Goal: Information Seeking & Learning: Learn about a topic

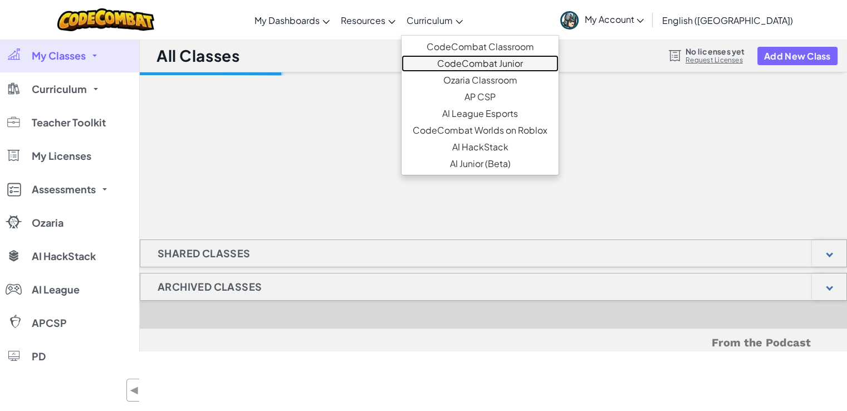
click at [518, 63] on link "CodeCombat Junior" at bounding box center [479, 63] width 157 height 17
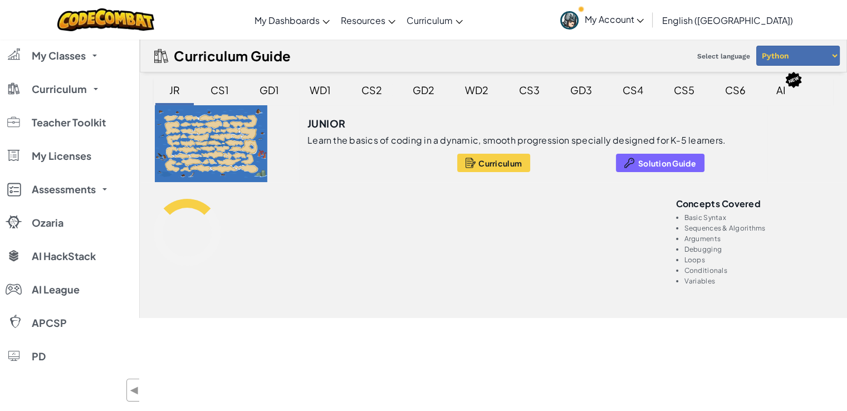
click at [361, 88] on div "CS2" at bounding box center [371, 90] width 43 height 26
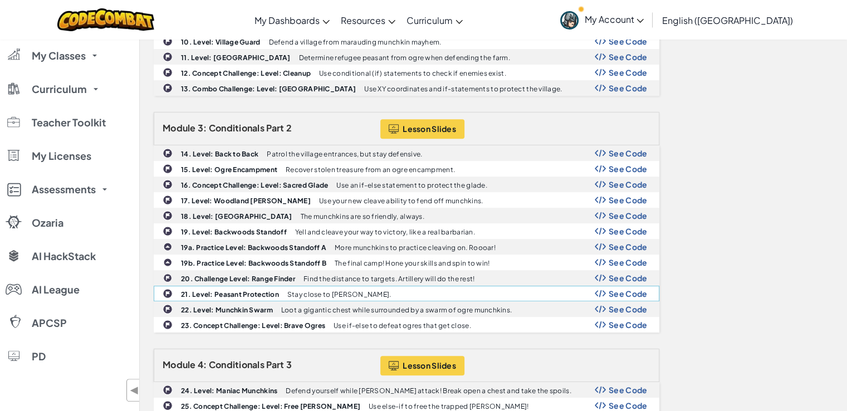
scroll to position [387, 0]
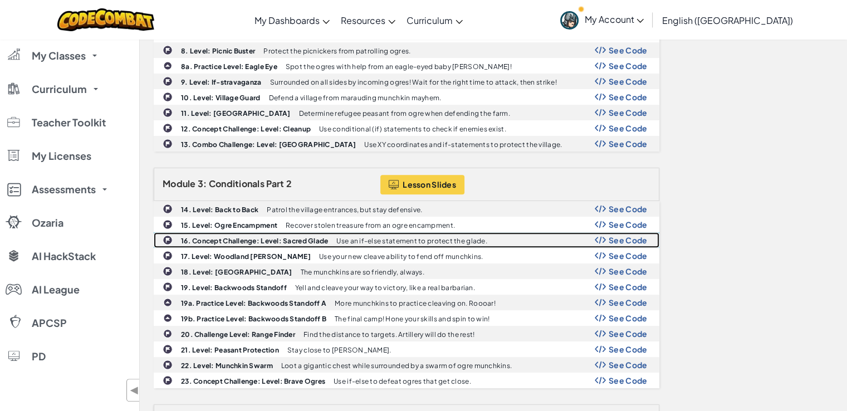
click at [626, 236] on span "See Code" at bounding box center [628, 240] width 39 height 9
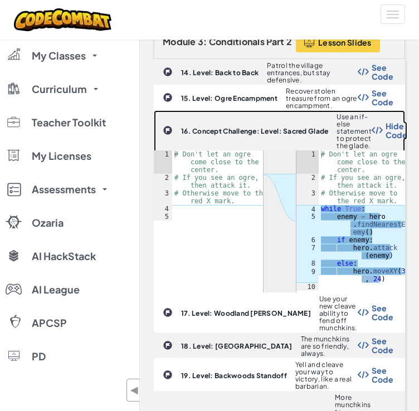
scroll to position [848, 0]
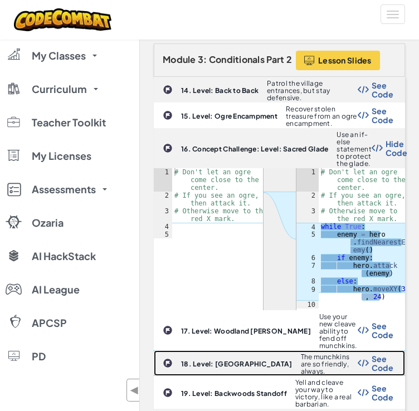
click at [382, 354] on span "See Code" at bounding box center [382, 363] width 22 height 18
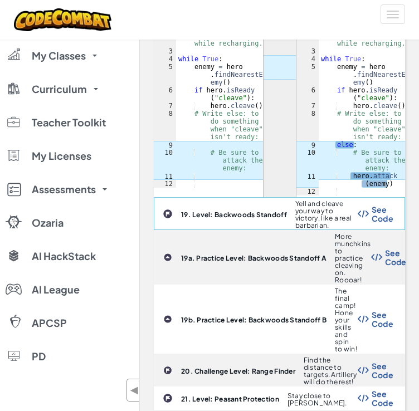
scroll to position [1231, 0]
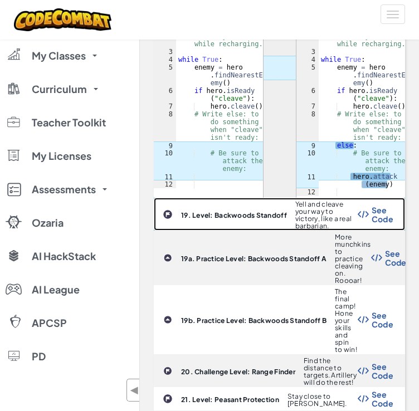
click at [382, 205] on span "See Code" at bounding box center [382, 214] width 22 height 18
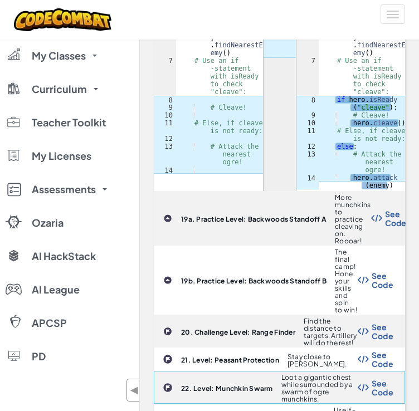
scroll to position [1581, 0]
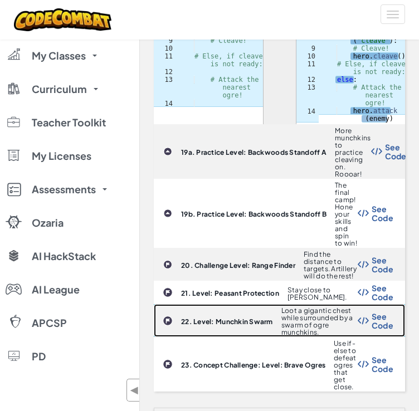
click at [385, 312] on span "See Code" at bounding box center [382, 321] width 22 height 18
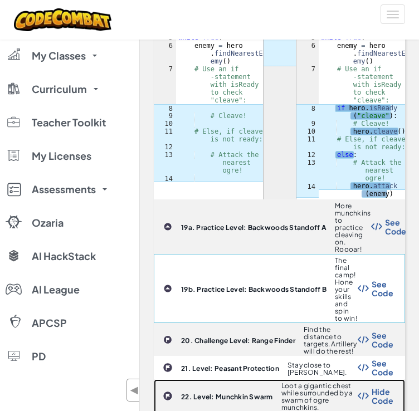
scroll to position [1525, 0]
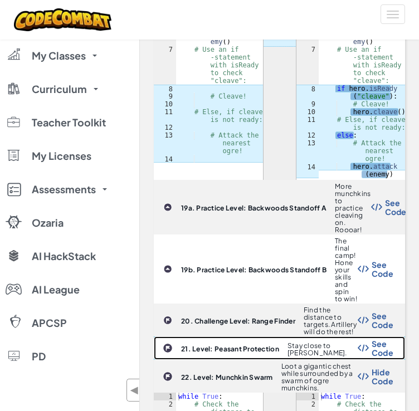
click at [376, 339] on span "See Code" at bounding box center [382, 348] width 22 height 18
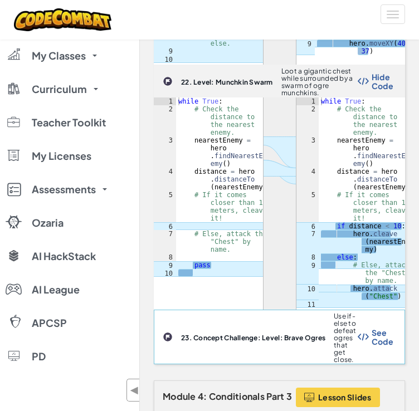
scroll to position [1970, 0]
